Goal: Information Seeking & Learning: Check status

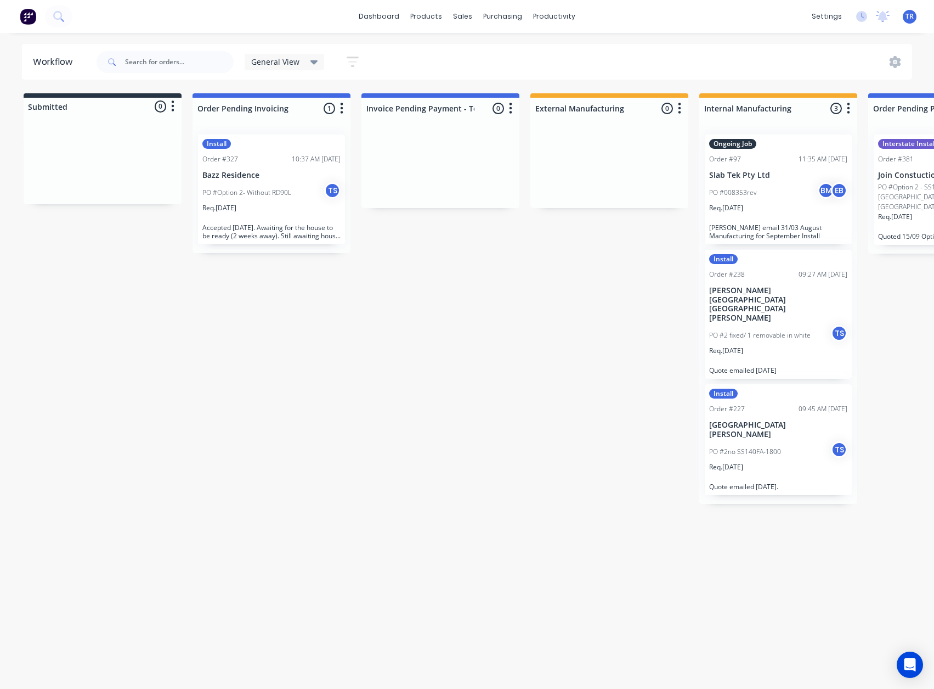
scroll to position [0, 422]
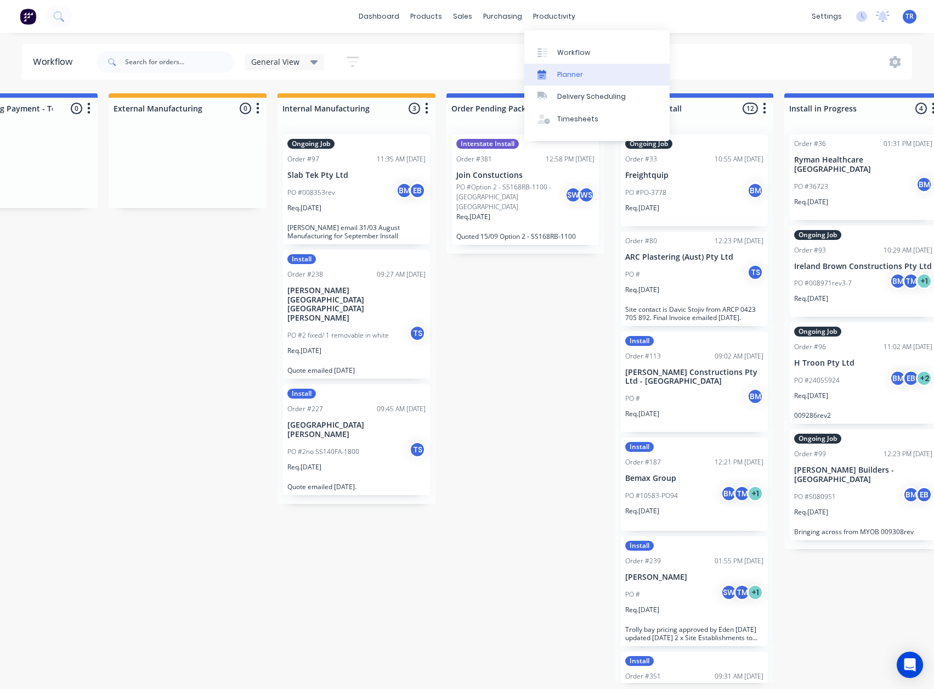
click at [561, 77] on div "Planner" at bounding box center [570, 75] width 26 height 10
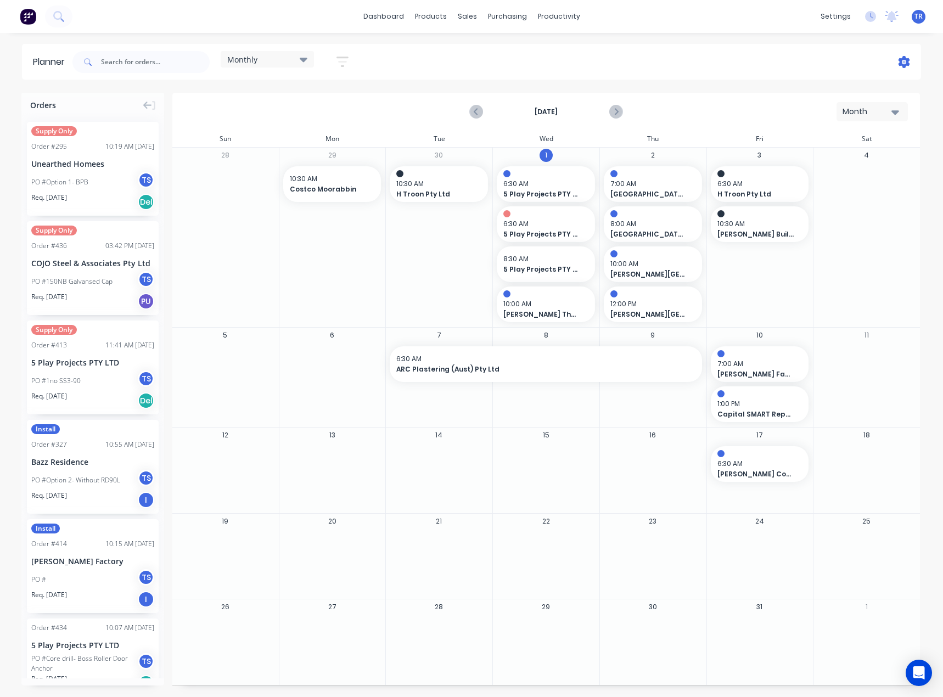
click at [899, 62] on icon at bounding box center [904, 62] width 12 height 12
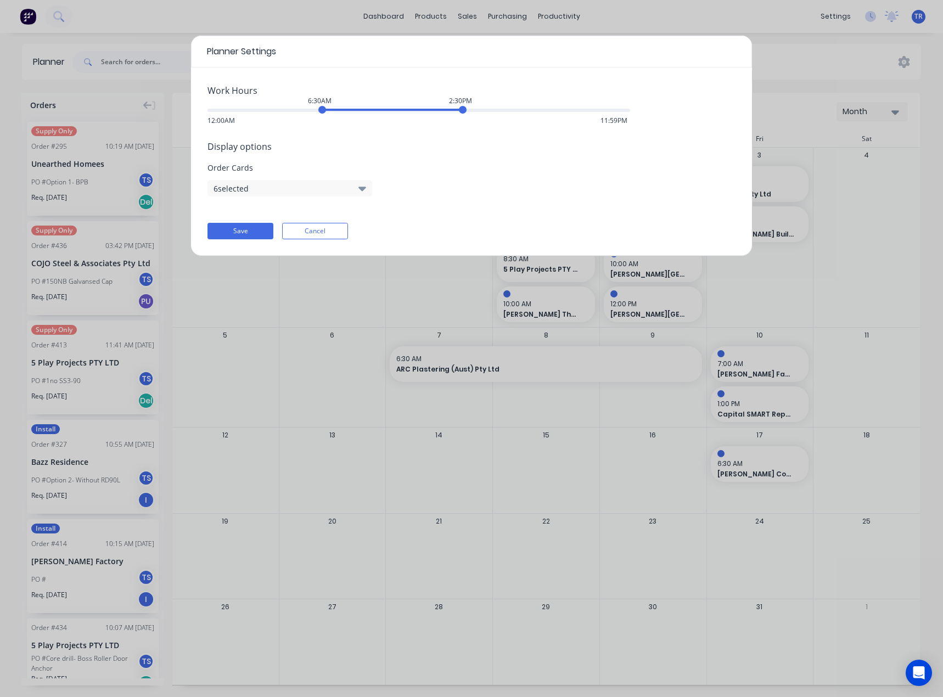
click at [331, 177] on div "Display options Order Cards 6 selected" at bounding box center [471, 168] width 528 height 57
click at [332, 185] on button "6 selected" at bounding box center [289, 188] width 165 height 16
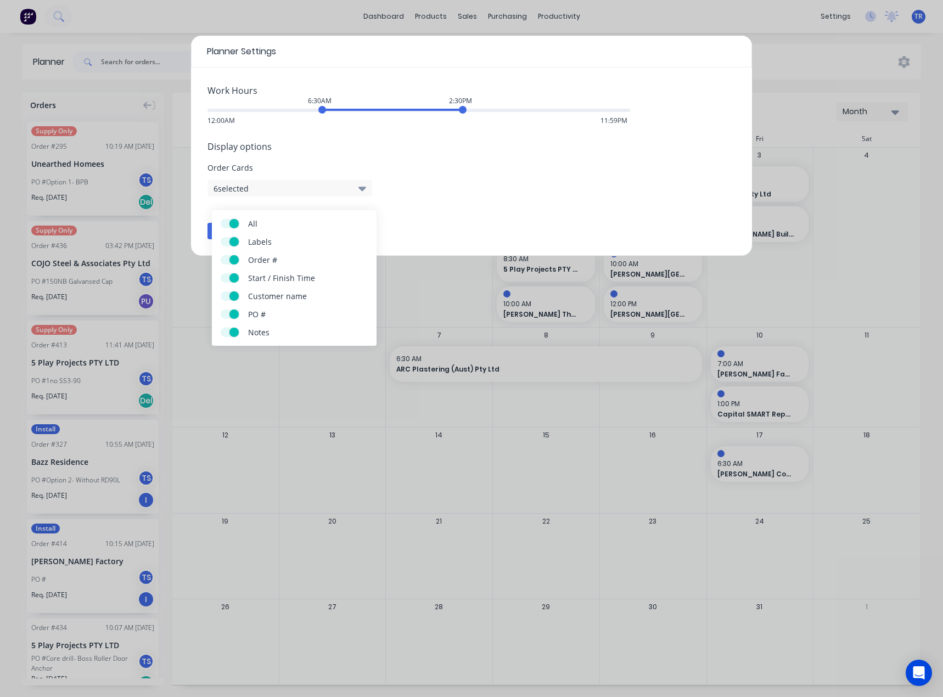
click at [455, 217] on div "Work Hours 6:30AM 2:30PM 12:00AM 11:59PM Display options Order Cards 6 selected…" at bounding box center [471, 161] width 561 height 188
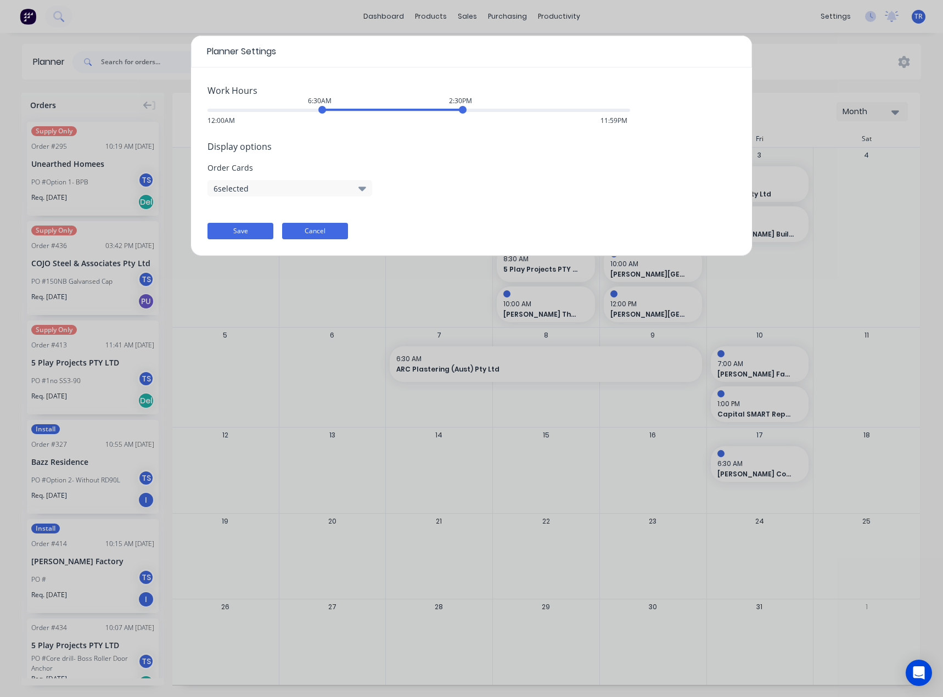
click at [335, 230] on button "Cancel" at bounding box center [315, 231] width 66 height 16
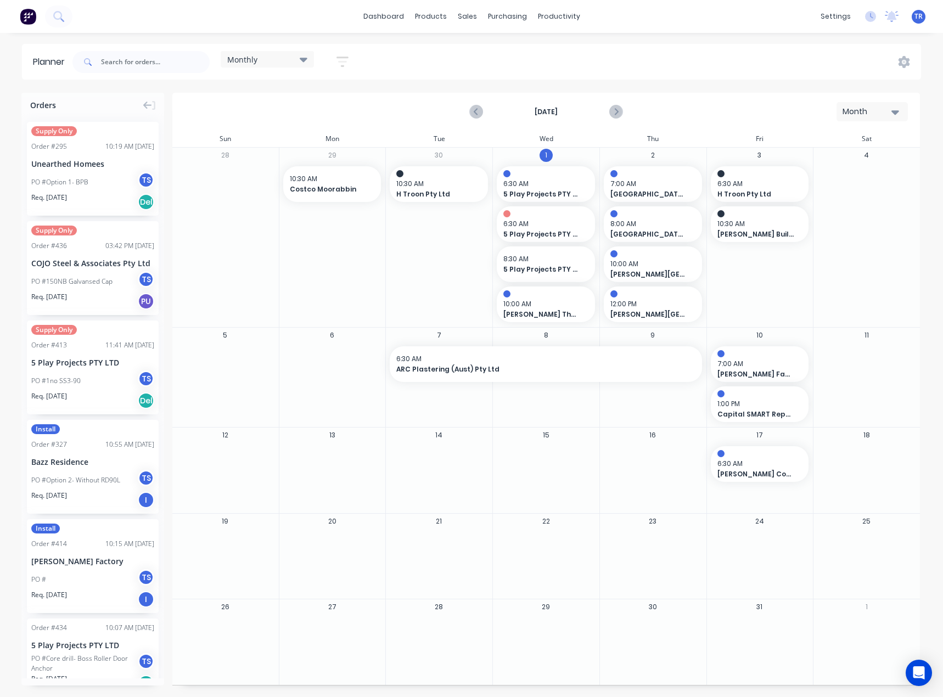
click at [252, 57] on span "Monthly" at bounding box center [242, 60] width 30 height 12
click at [266, 145] on button "None" at bounding box center [287, 140] width 117 height 13
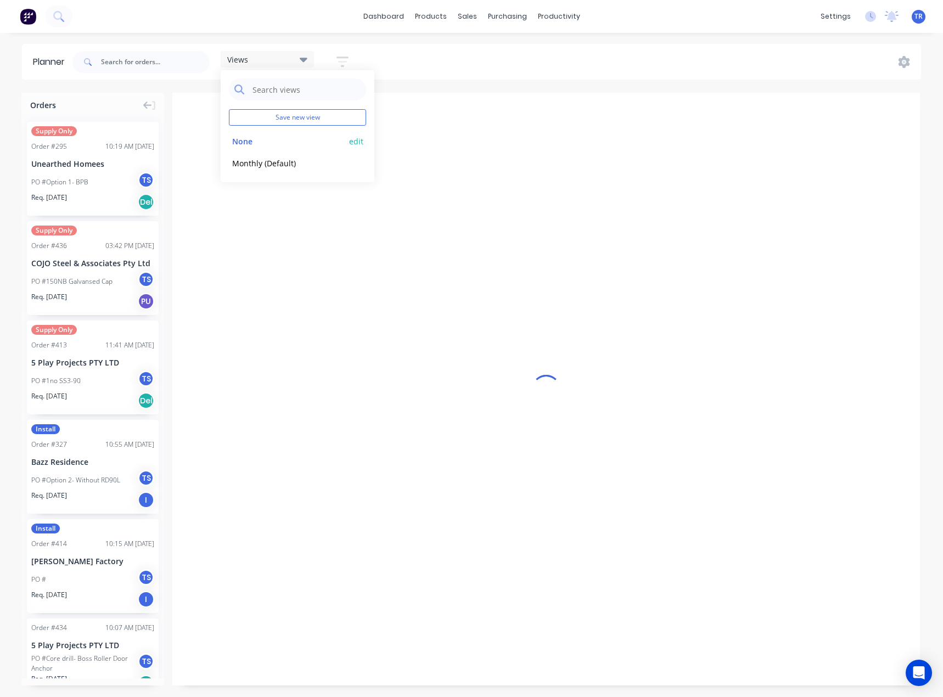
scroll to position [0, 791]
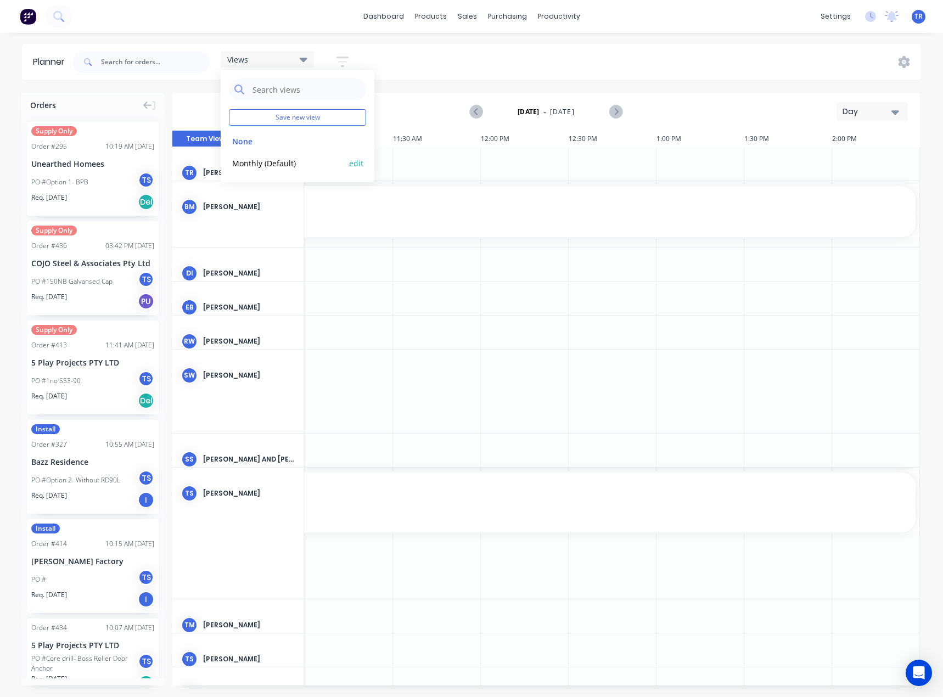
click at [273, 155] on div "Monthly (Default) edit" at bounding box center [297, 163] width 137 height 22
click at [271, 162] on button "Monthly (Default)" at bounding box center [287, 162] width 117 height 13
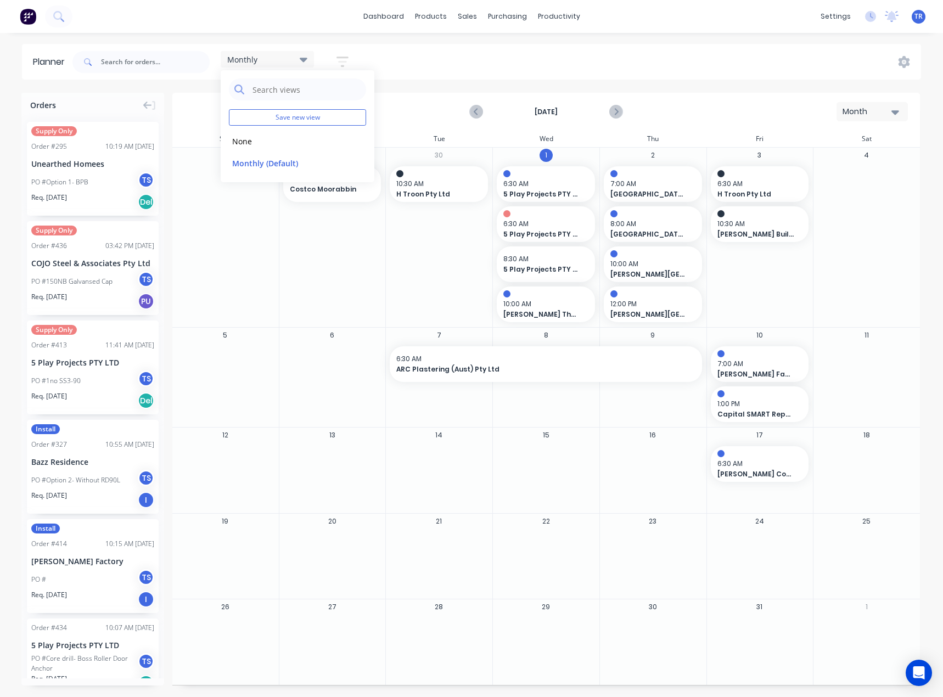
click at [875, 116] on div "Month" at bounding box center [867, 112] width 50 height 12
click at [831, 148] on div "Day" at bounding box center [852, 141] width 109 height 22
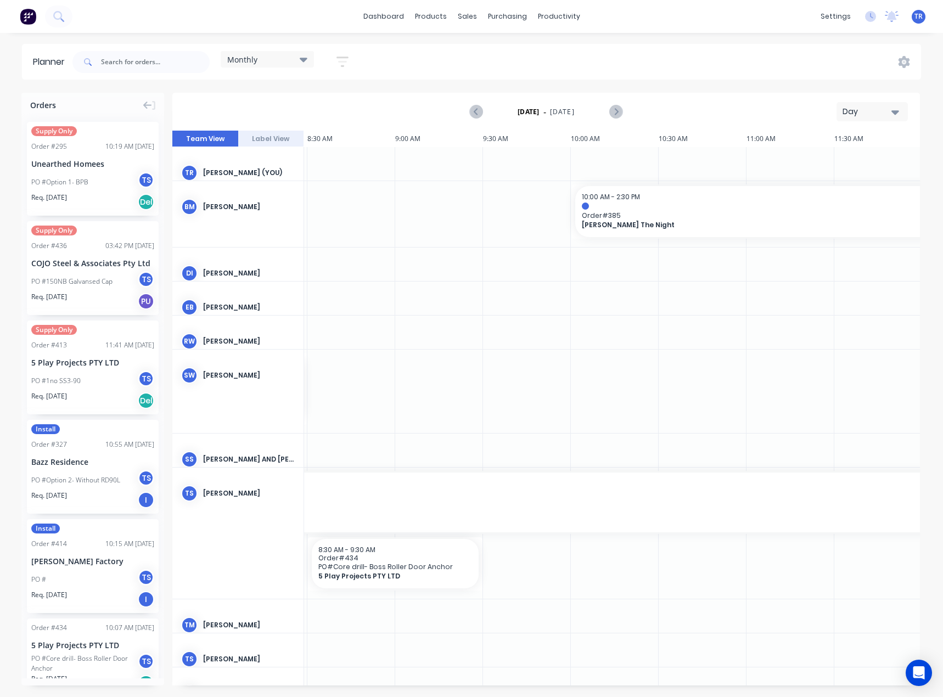
scroll to position [0, 348]
drag, startPoint x: 831, startPoint y: 114, endPoint x: 853, endPoint y: 114, distance: 21.9
click at [837, 114] on div "[DATE] - [DATE] Day" at bounding box center [545, 112] width 745 height 36
click at [853, 114] on div "Day" at bounding box center [867, 112] width 50 height 12
click at [859, 163] on div "Week" at bounding box center [852, 163] width 109 height 22
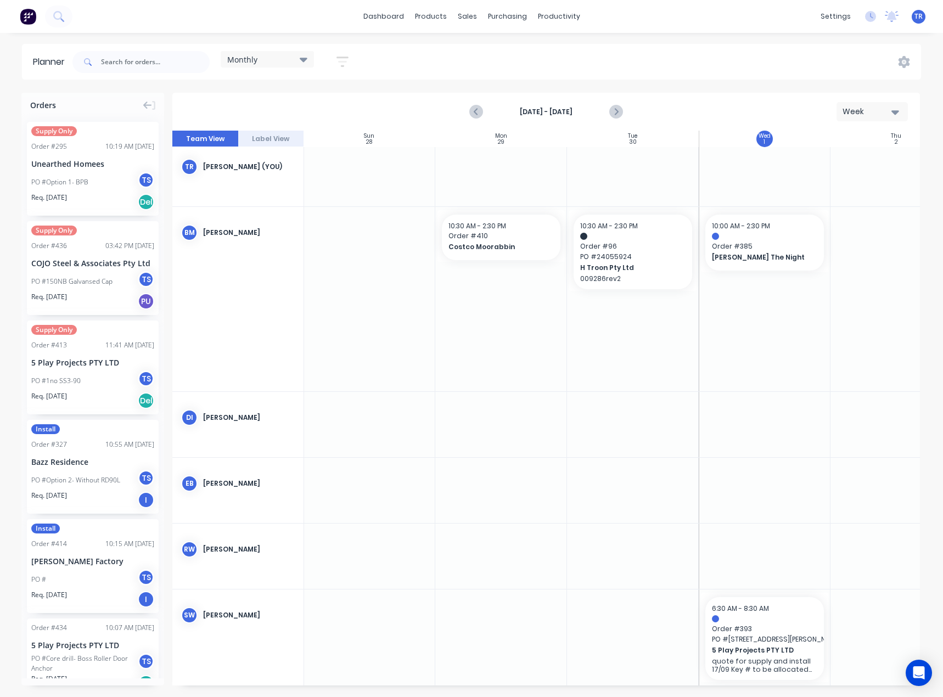
scroll to position [0, 1]
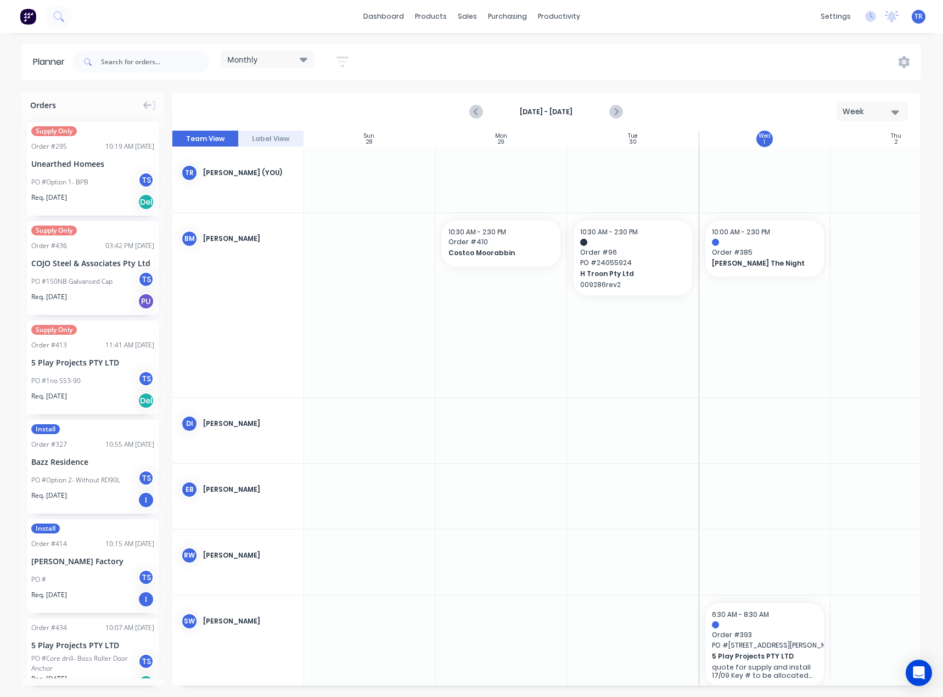
click at [907, 50] on div "Monthly Save new view None edit Monthly (Default) edit Show/Hide users Show/Hid…" at bounding box center [495, 62] width 850 height 33
click at [903, 59] on icon at bounding box center [904, 62] width 12 height 12
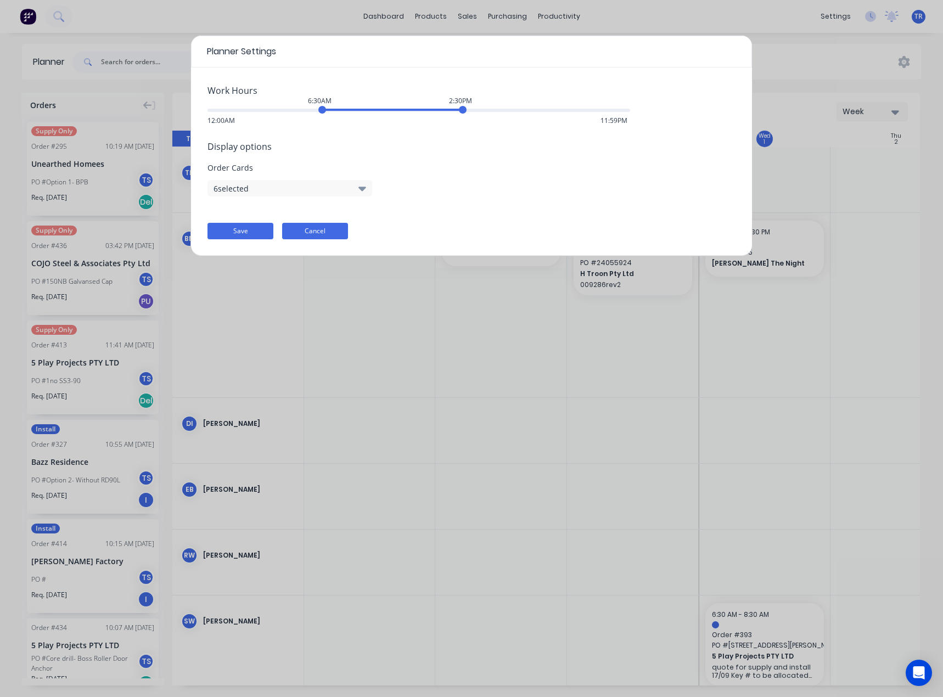
click at [316, 238] on button "Cancel" at bounding box center [315, 231] width 66 height 16
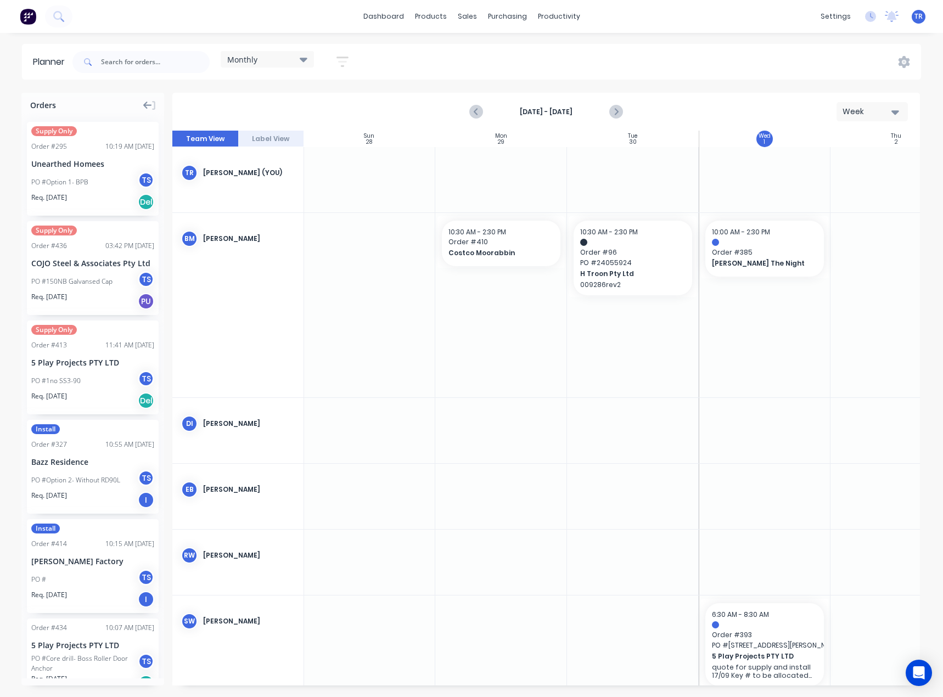
click at [152, 104] on icon at bounding box center [153, 105] width 4 height 10
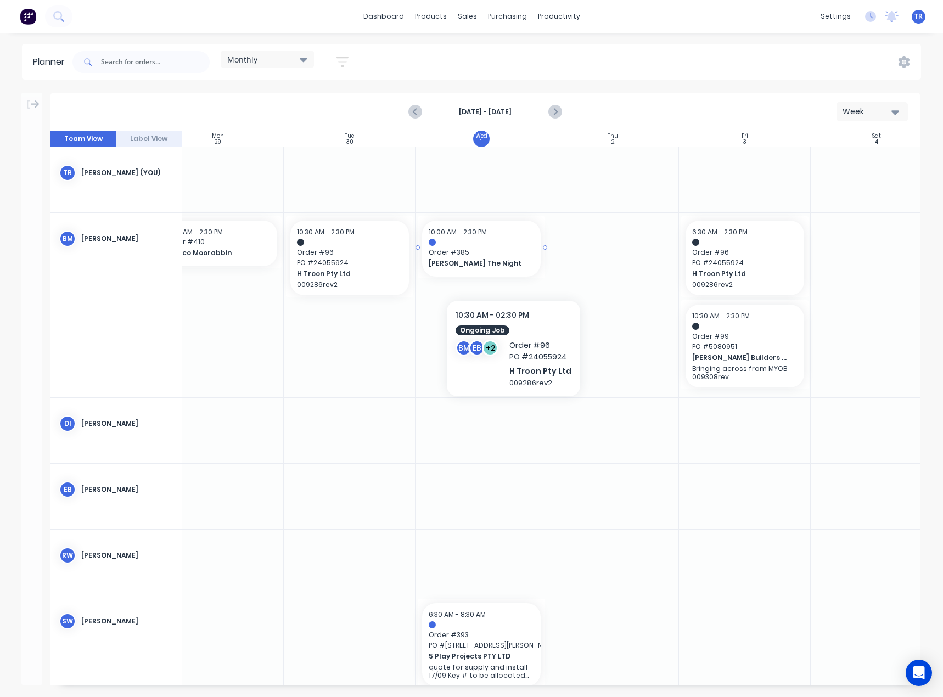
scroll to position [0, 189]
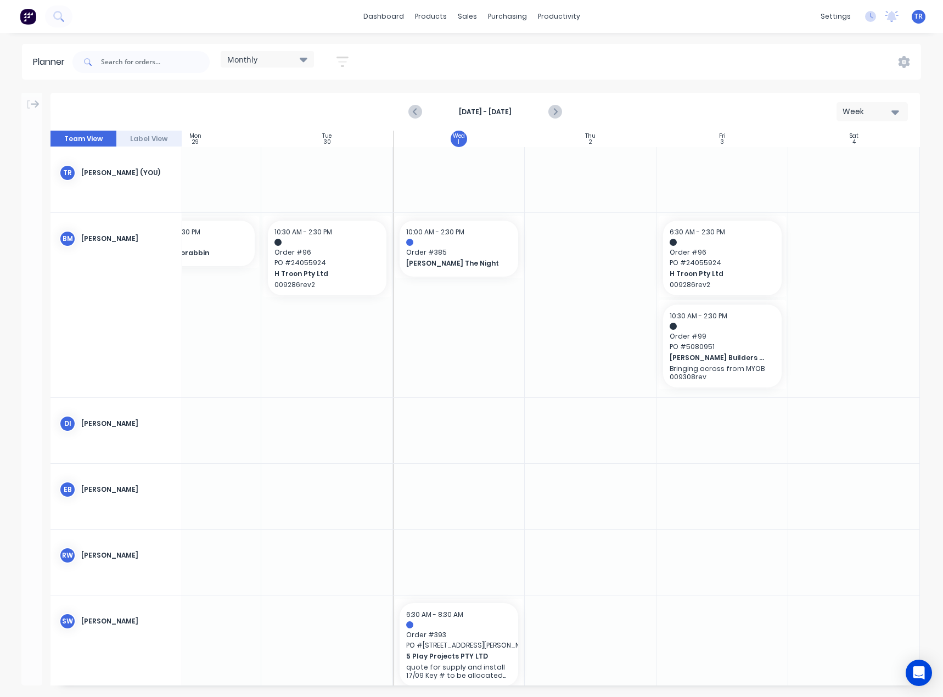
click at [885, 109] on div "Week" at bounding box center [867, 112] width 50 height 12
click at [847, 183] on div "Month" at bounding box center [852, 185] width 109 height 22
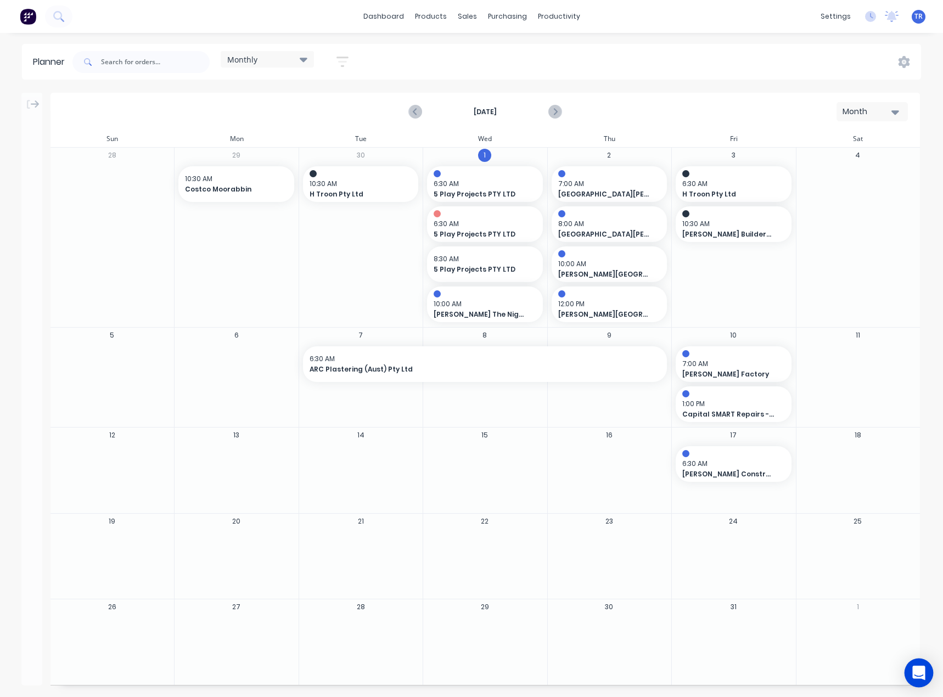
click at [910, 676] on div "Open Intercom Messenger" at bounding box center [918, 672] width 29 height 29
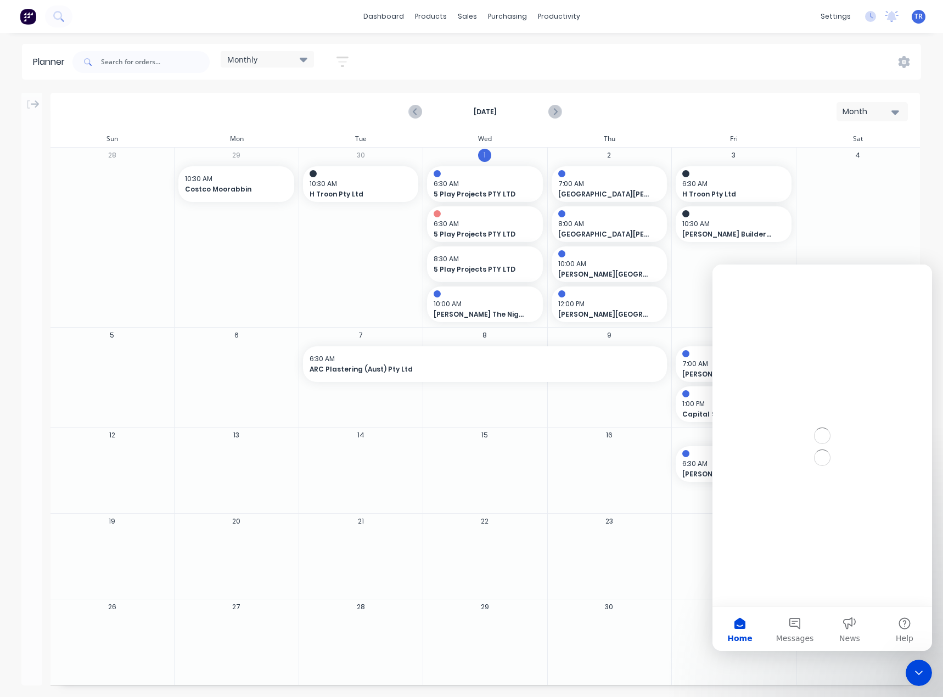
scroll to position [0, 0]
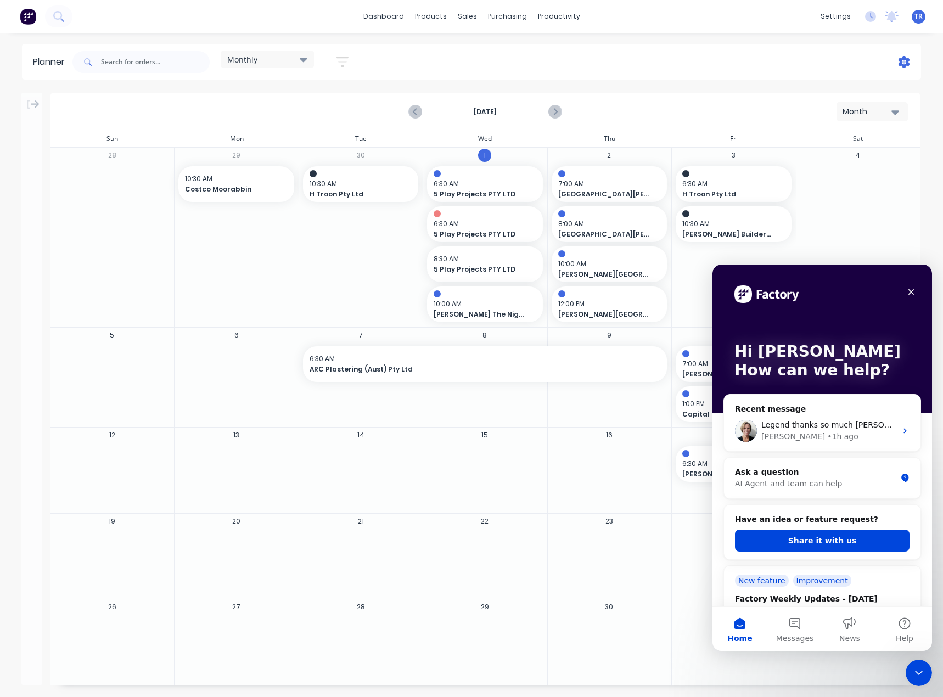
click at [902, 59] on icon at bounding box center [904, 62] width 12 height 12
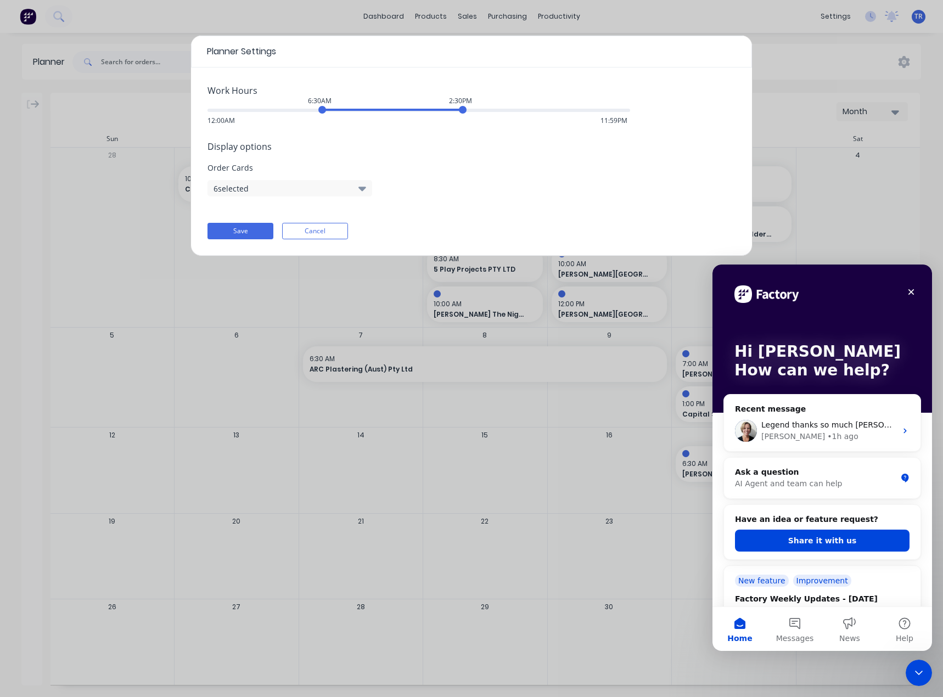
click at [270, 191] on button "6 selected" at bounding box center [289, 188] width 165 height 16
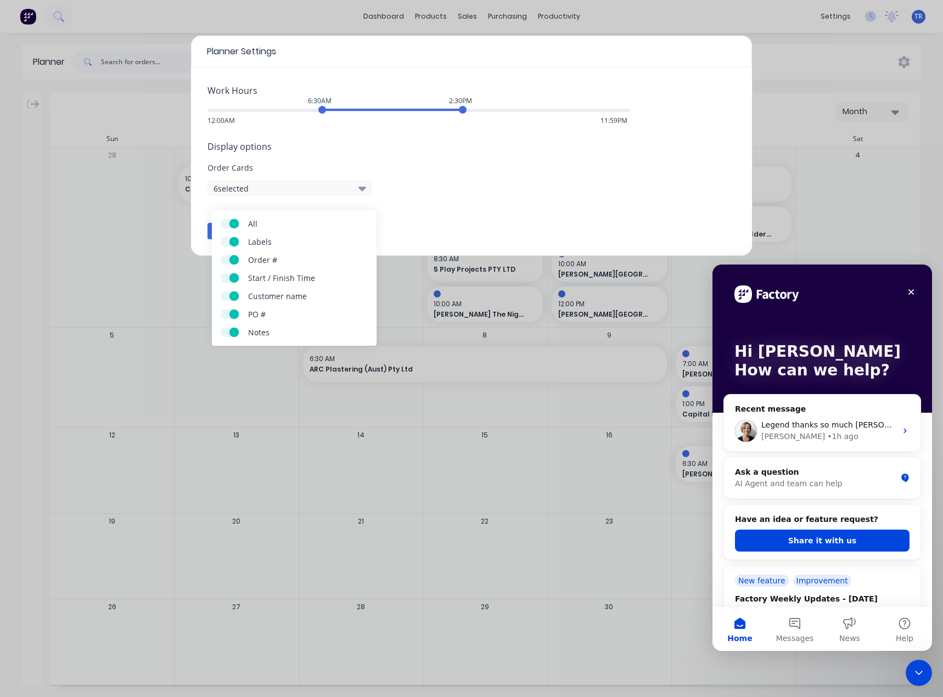
click at [540, 183] on div "Display options Order Cards 6 selected" at bounding box center [471, 168] width 528 height 57
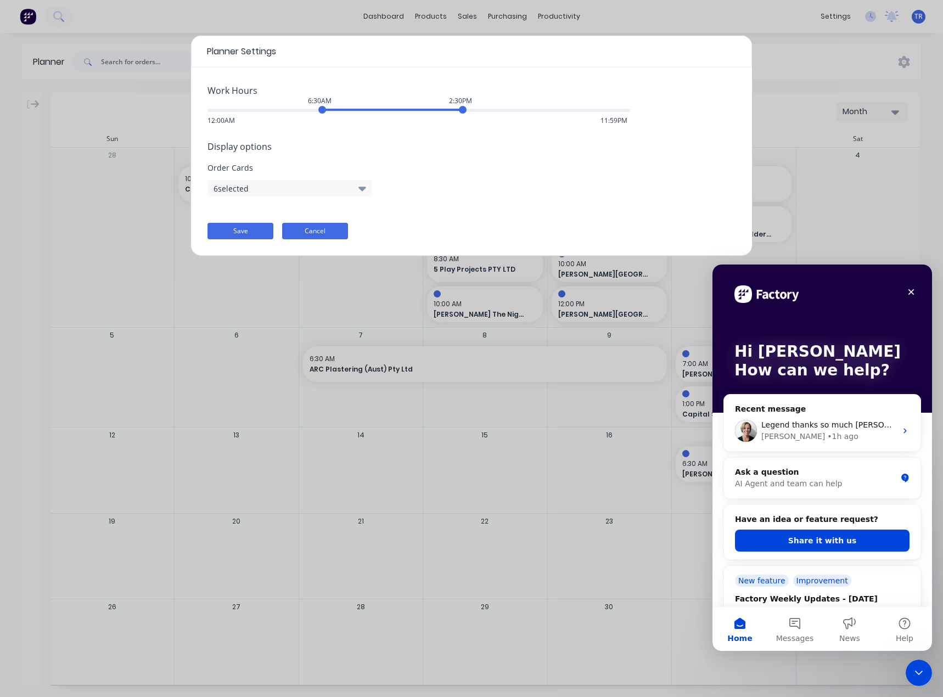
click at [344, 223] on button "Cancel" at bounding box center [315, 231] width 66 height 16
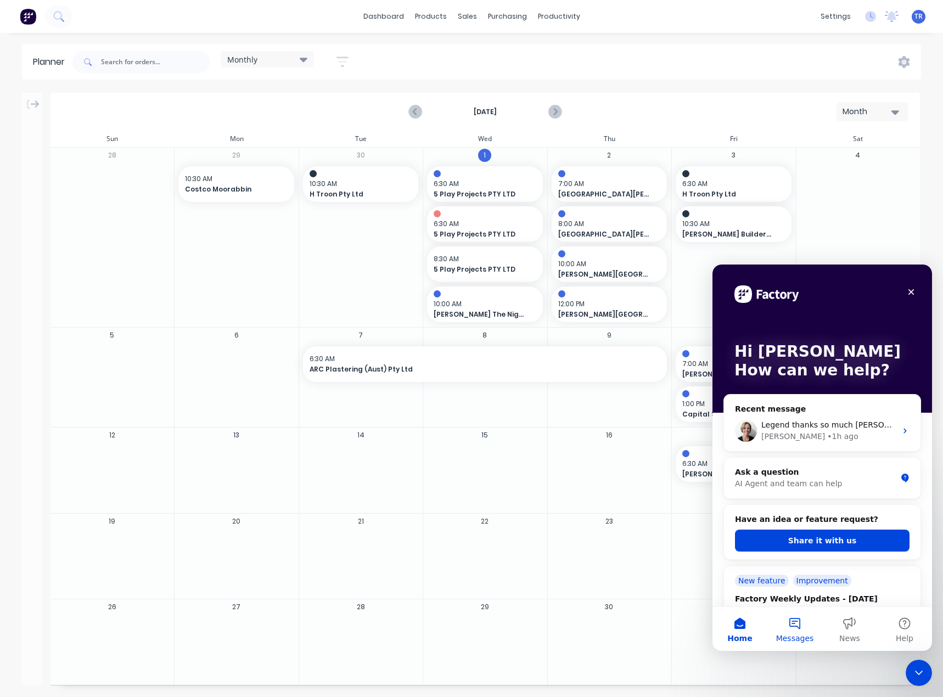
click at [791, 625] on button "Messages" at bounding box center [794, 629] width 55 height 44
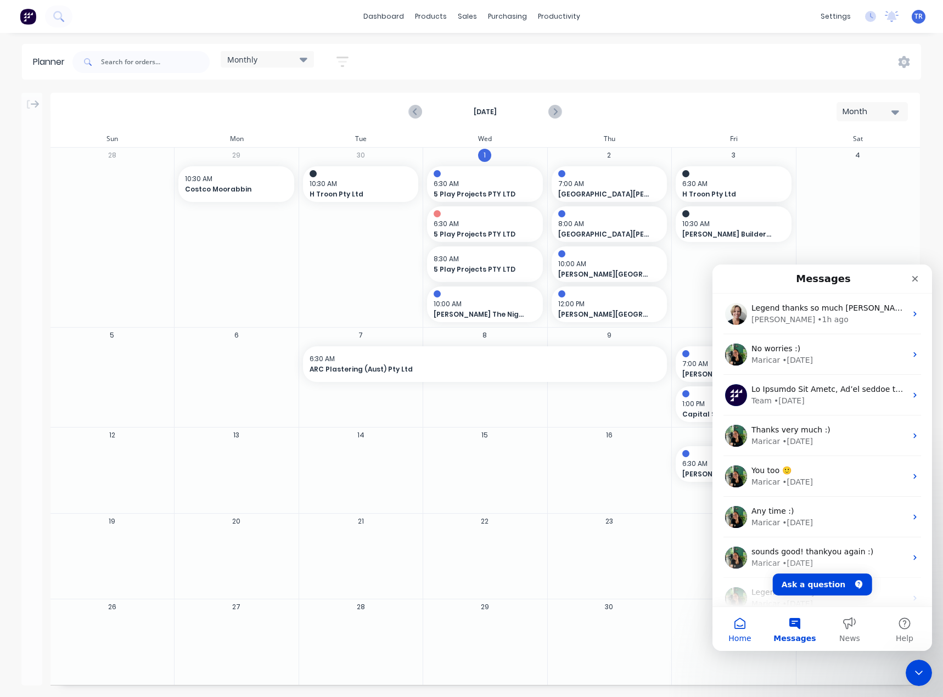
click at [758, 628] on button "Home" at bounding box center [739, 629] width 55 height 44
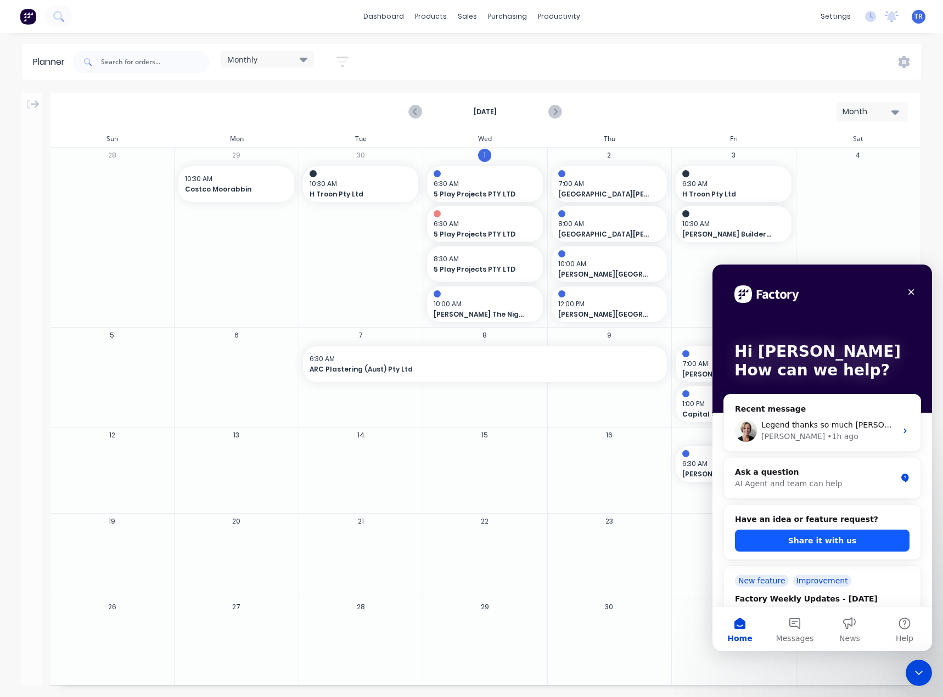
click at [819, 542] on button "Share it with us" at bounding box center [822, 540] width 174 height 22
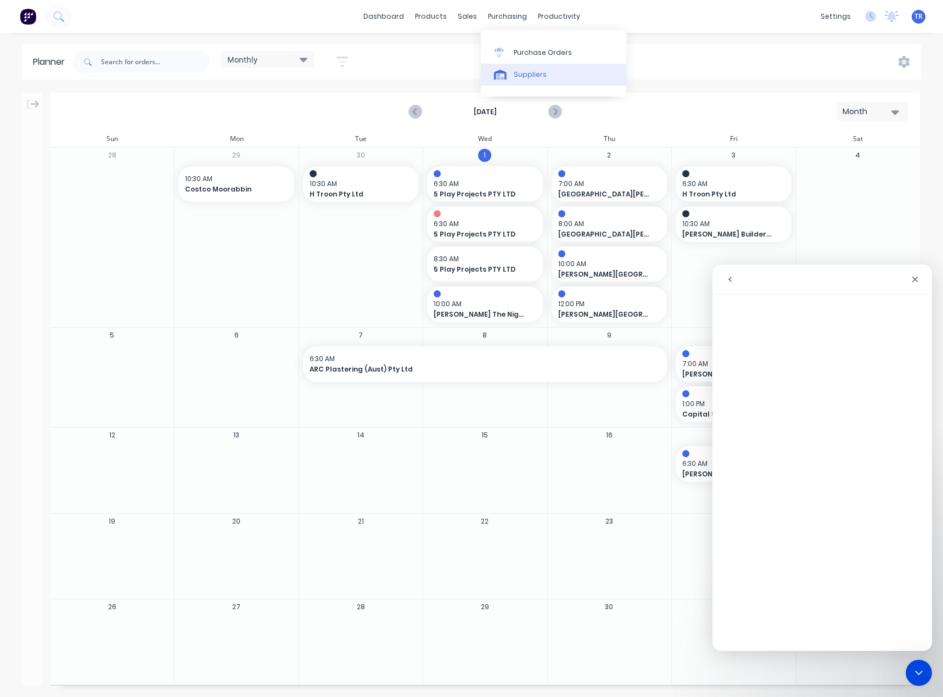
click at [512, 69] on link "Suppliers" at bounding box center [553, 75] width 145 height 22
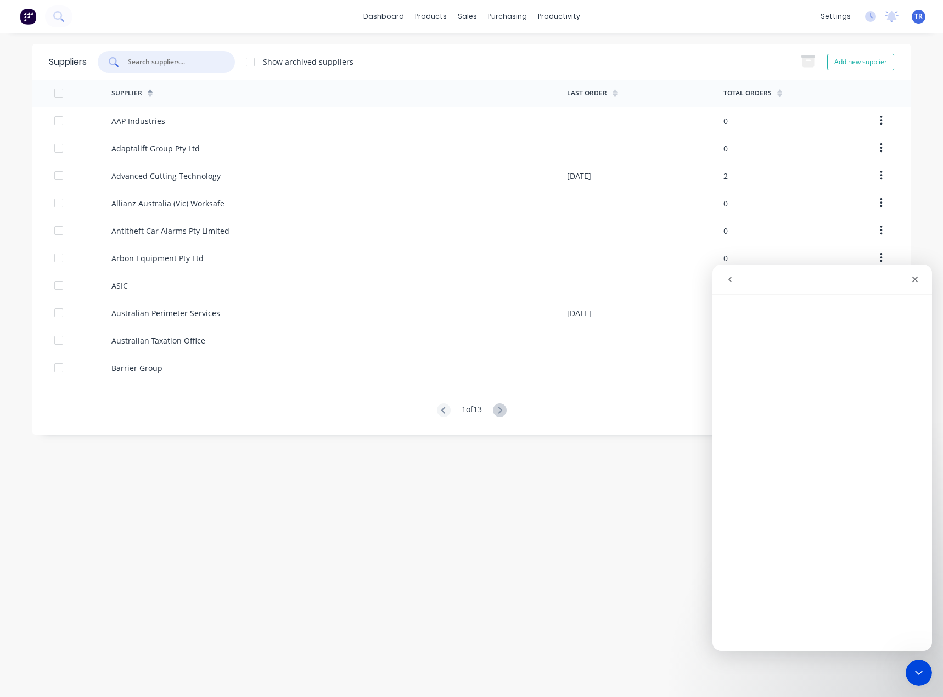
click at [137, 64] on input "text" at bounding box center [172, 62] width 91 height 11
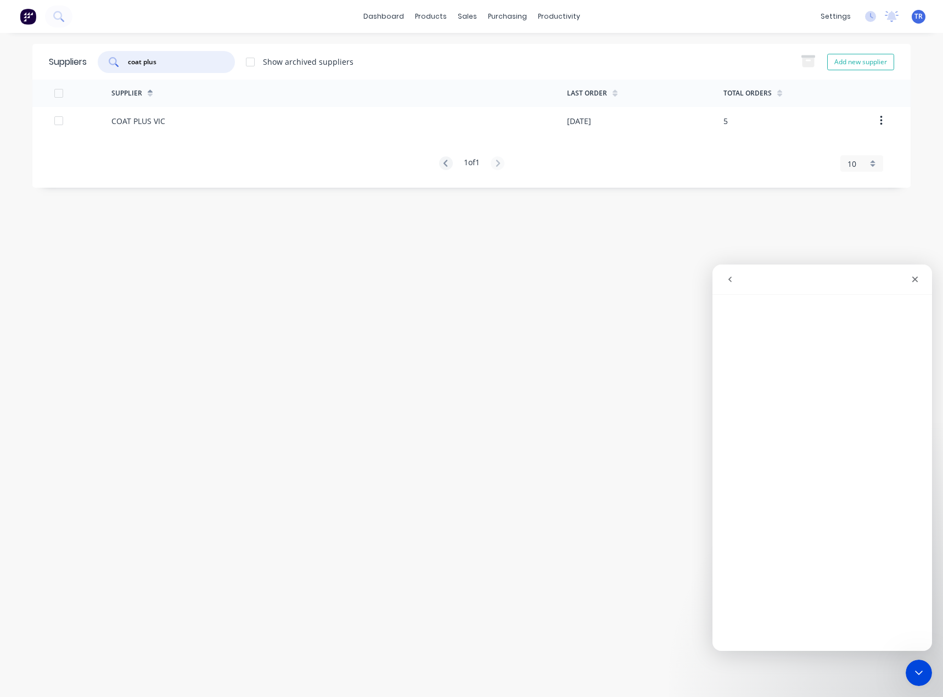
type input "coat plus"
click at [142, 117] on div "COAT PLUS VIC" at bounding box center [138, 121] width 54 height 12
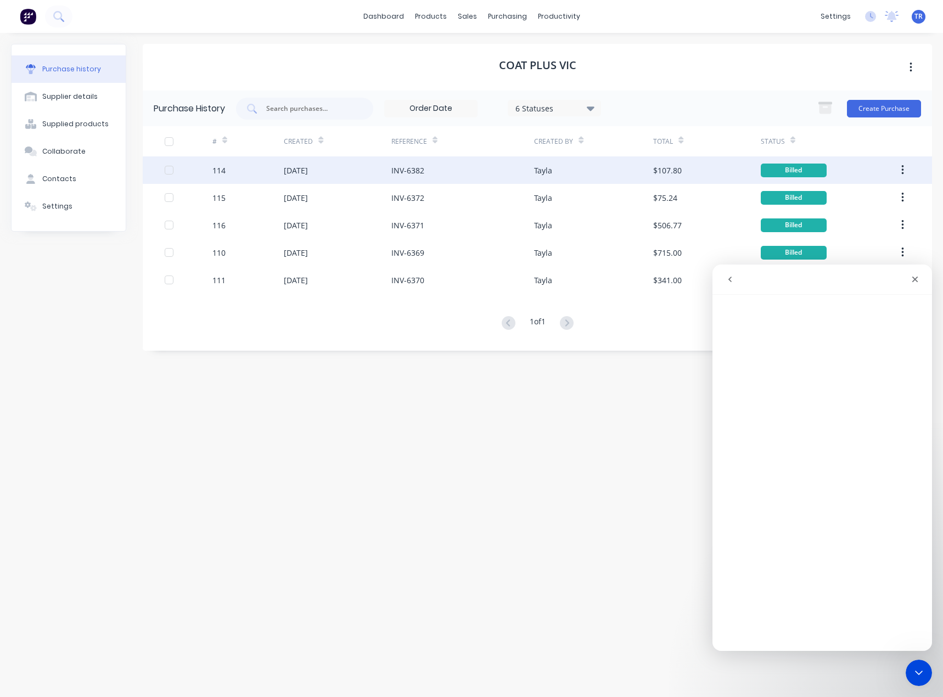
click at [448, 175] on div "INV-6382" at bounding box center [462, 169] width 143 height 27
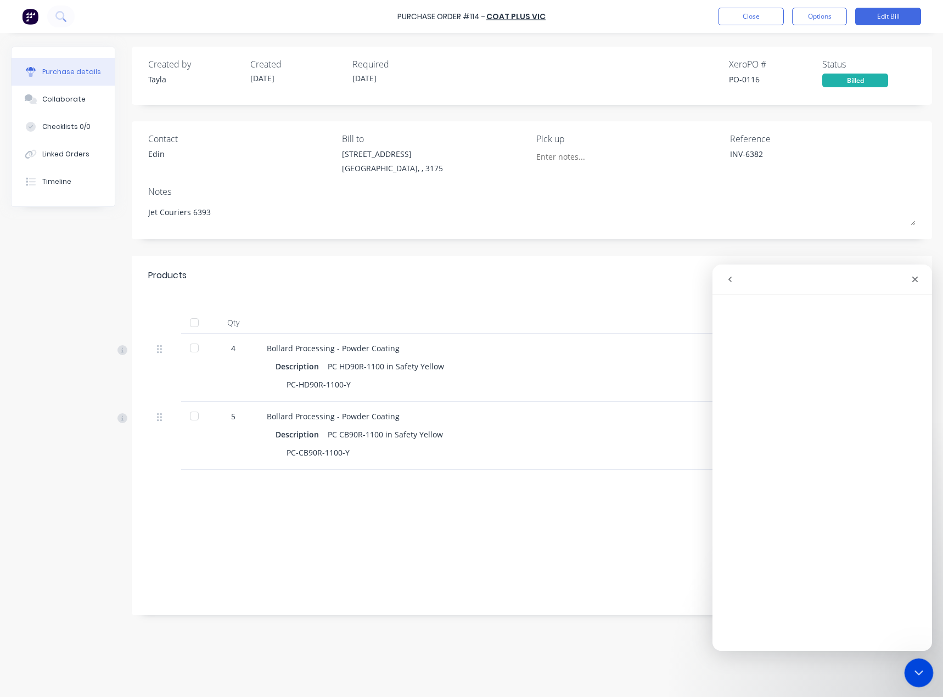
click at [910, 669] on icon "Close Intercom Messenger" at bounding box center [916, 670] width 13 height 13
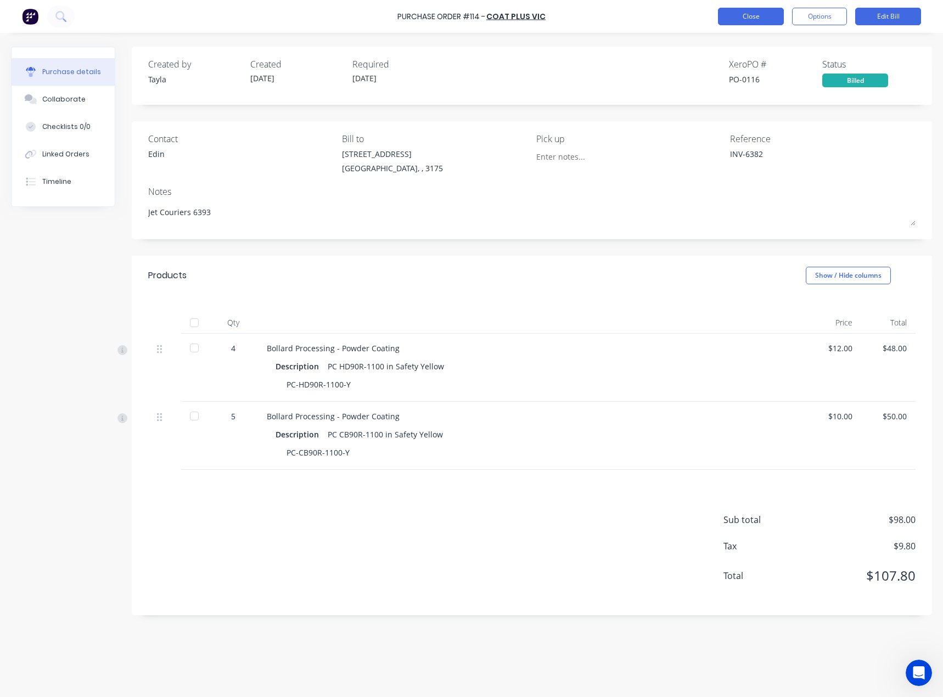
click at [737, 15] on button "Close" at bounding box center [751, 17] width 66 height 18
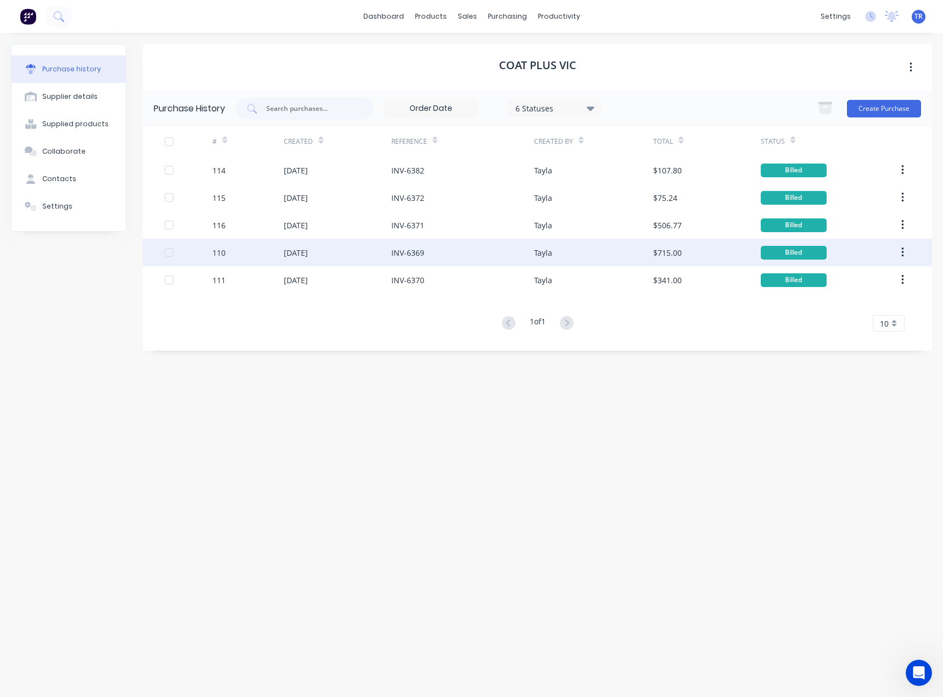
click at [452, 247] on div "INV-6369" at bounding box center [462, 252] width 143 height 27
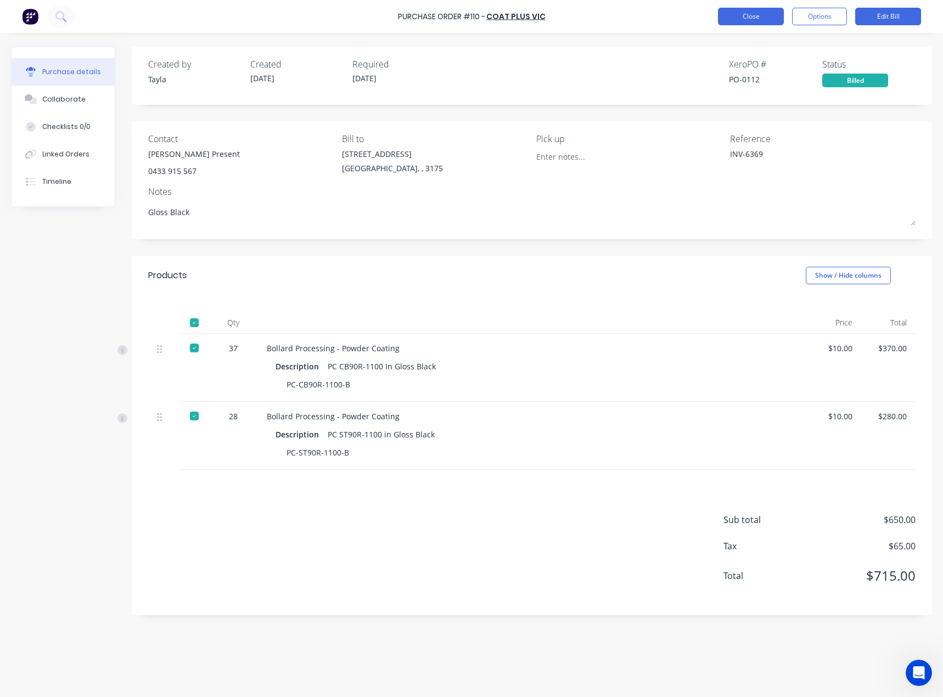
click at [747, 22] on button "Close" at bounding box center [751, 17] width 66 height 18
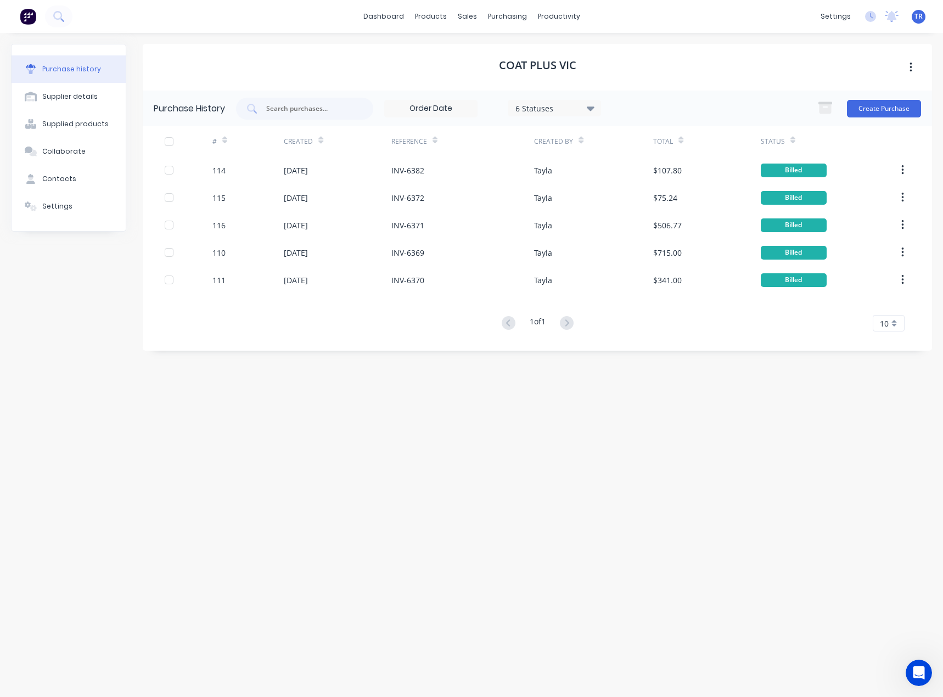
click at [319, 136] on icon at bounding box center [320, 140] width 5 height 8
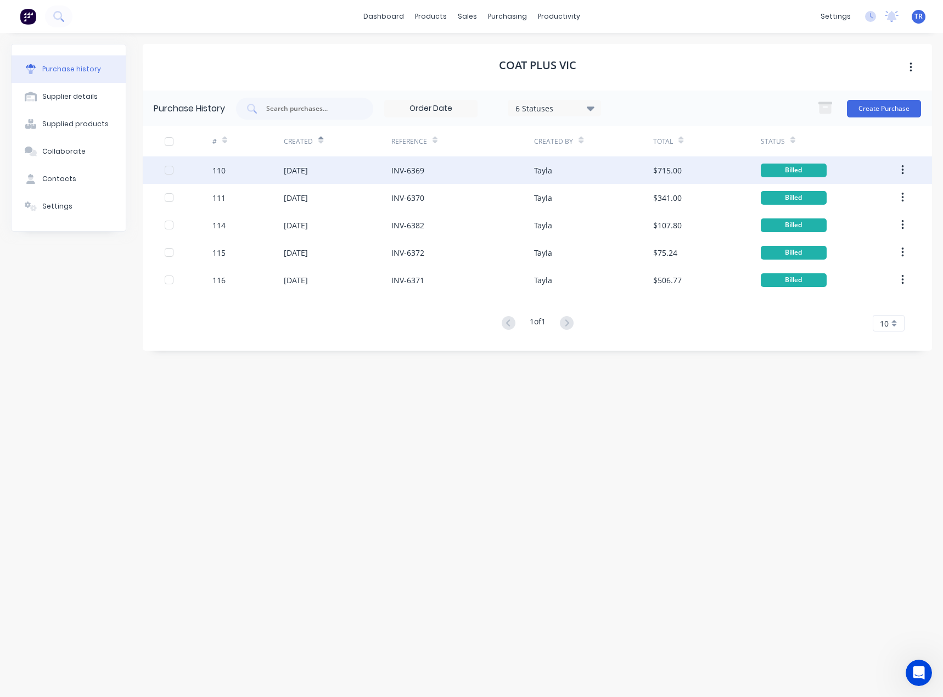
click at [246, 170] on div "110" at bounding box center [247, 169] width 71 height 27
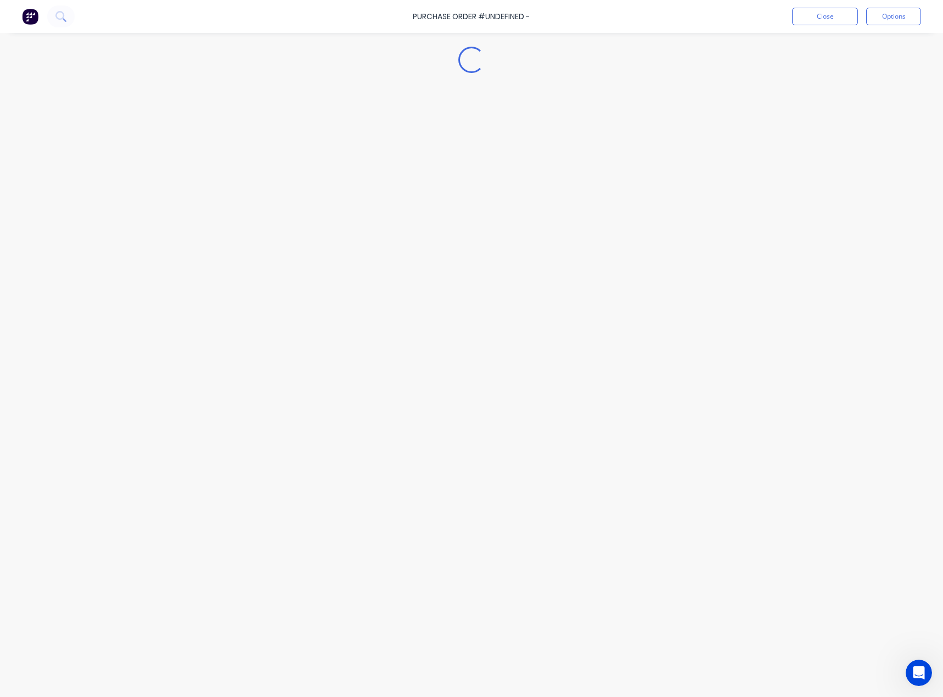
type textarea "x"
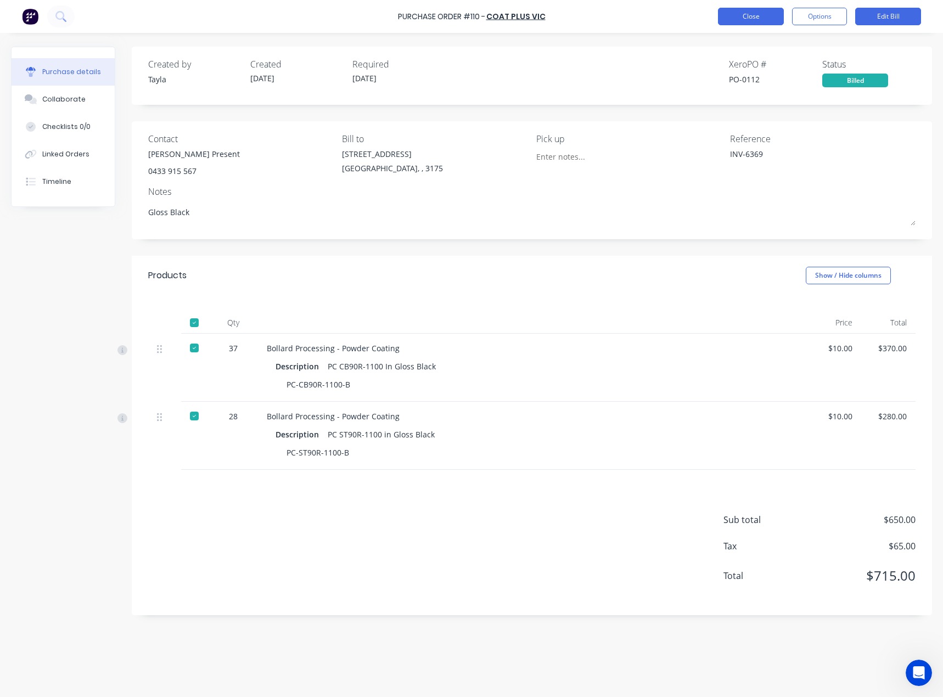
click at [738, 13] on button "Close" at bounding box center [751, 17] width 66 height 18
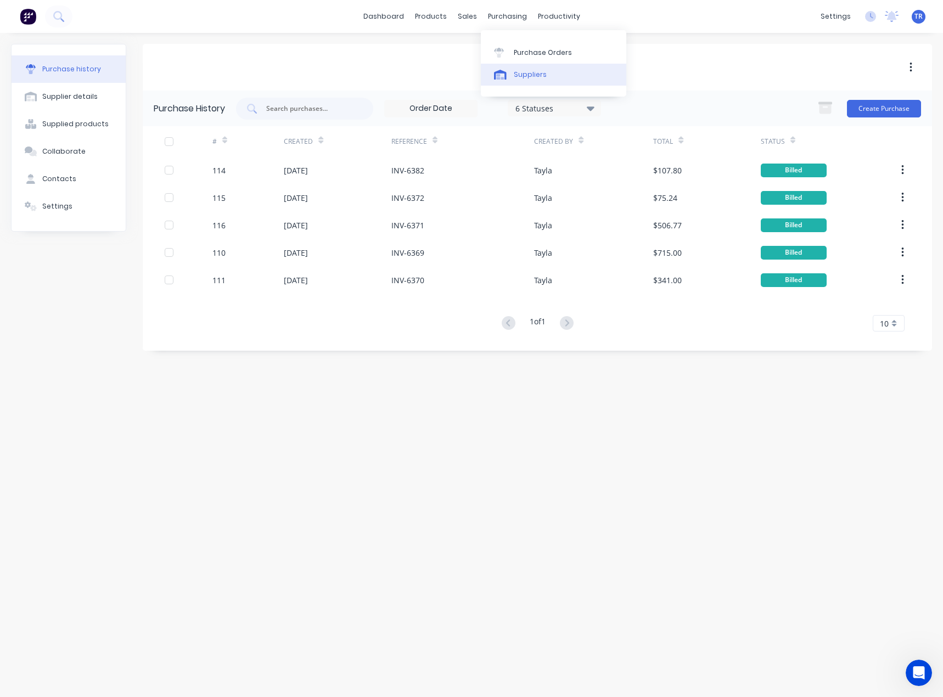
click at [514, 75] on div "Suppliers" at bounding box center [530, 75] width 33 height 10
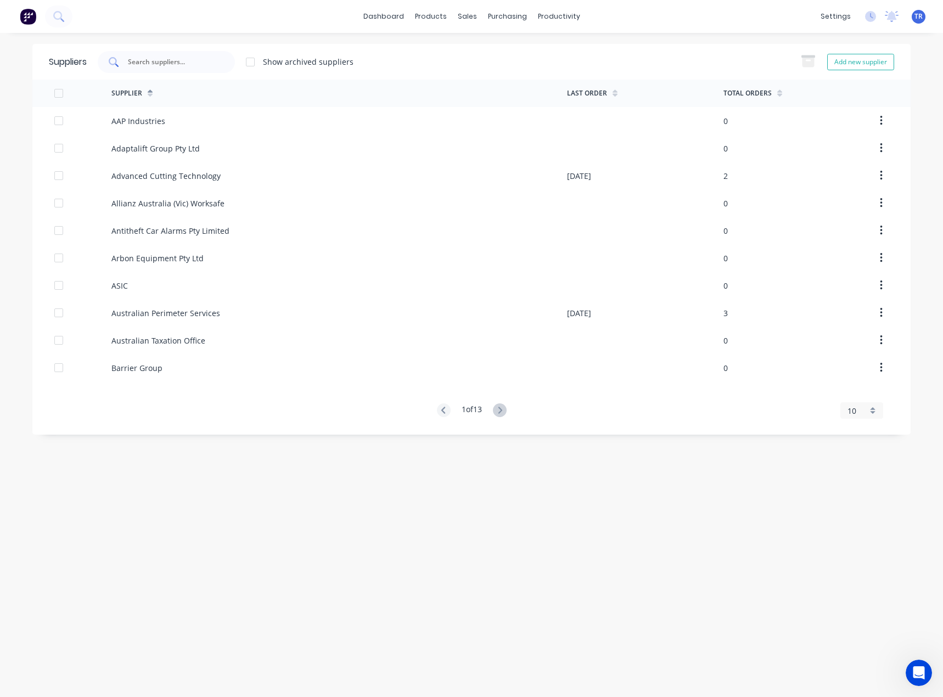
click at [183, 60] on input "text" at bounding box center [172, 62] width 91 height 11
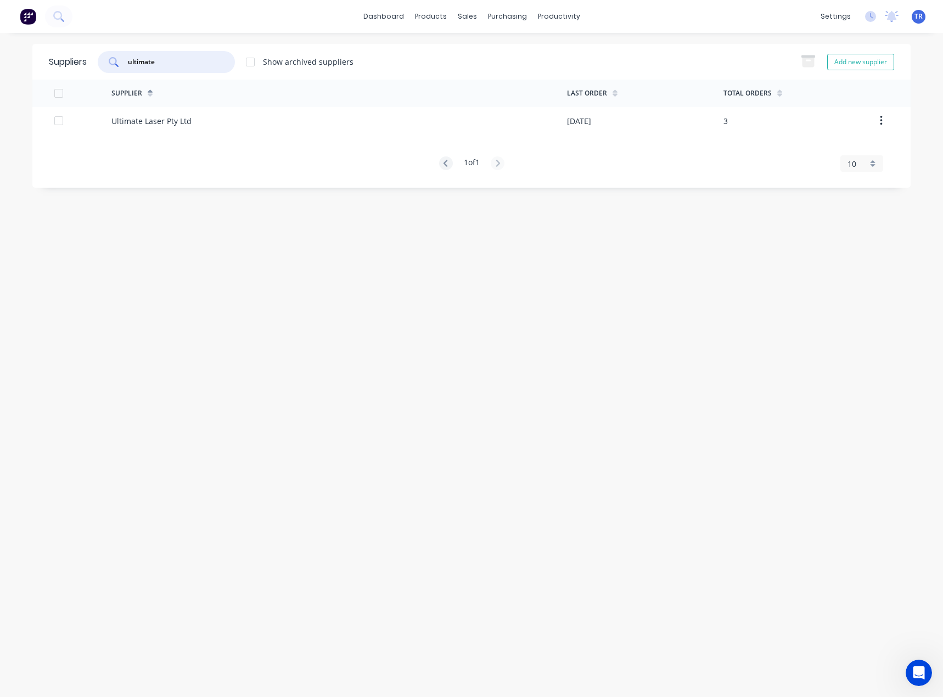
type input "ultimate"
click at [251, 114] on div "Ultimate Laser Pty Ltd" at bounding box center [338, 120] width 455 height 27
